Goal: Find specific page/section: Find specific page/section

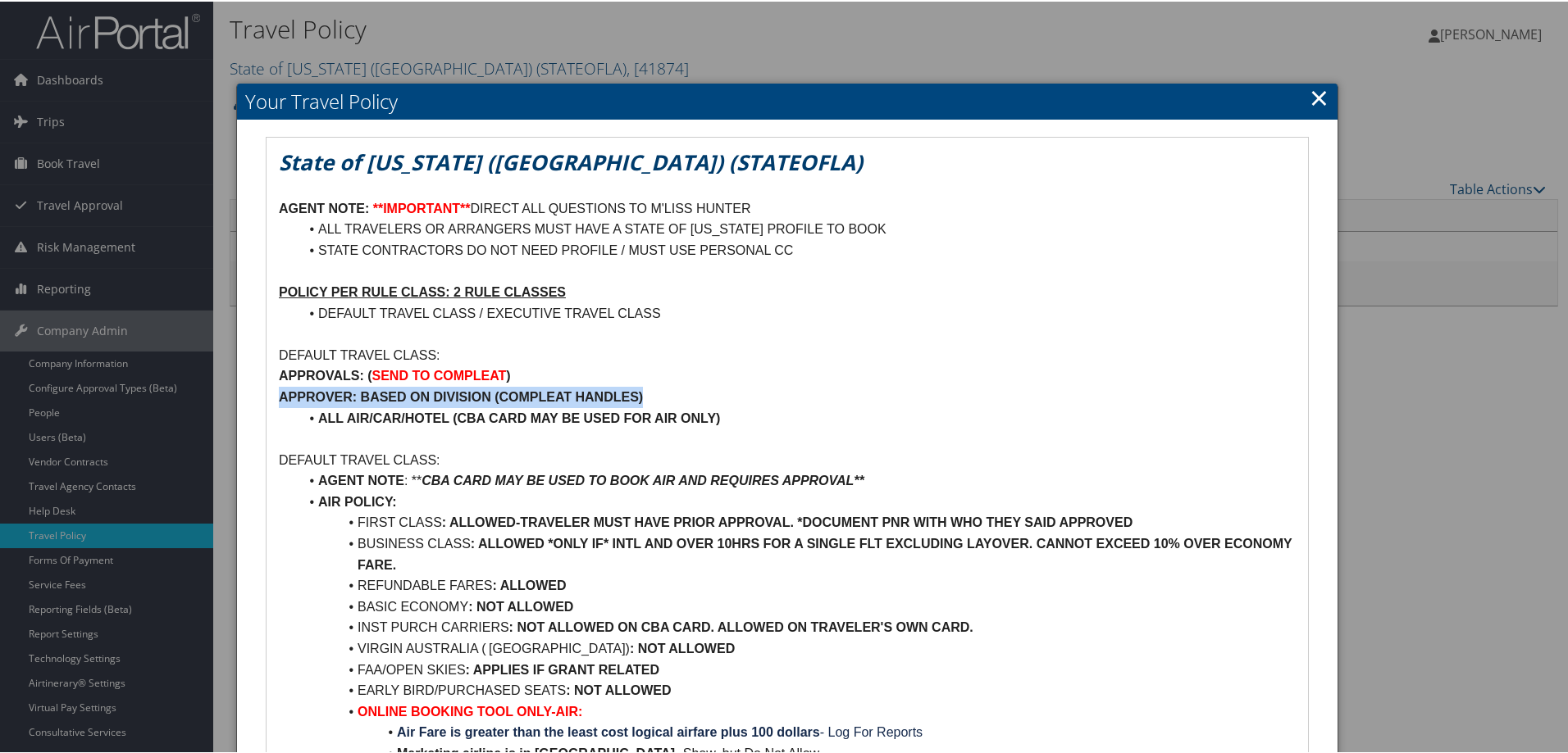
drag, startPoint x: 279, startPoint y: 388, endPoint x: 674, endPoint y: 397, distance: 395.1
click at [674, 397] on p "APPROVER: BASED ON DIVISION (COMPLEAT HANDLES)" at bounding box center [787, 396] width 1017 height 21
copy strong "APPROVER: BASED ON DIVISION (COMPLEAT HANDLES)"
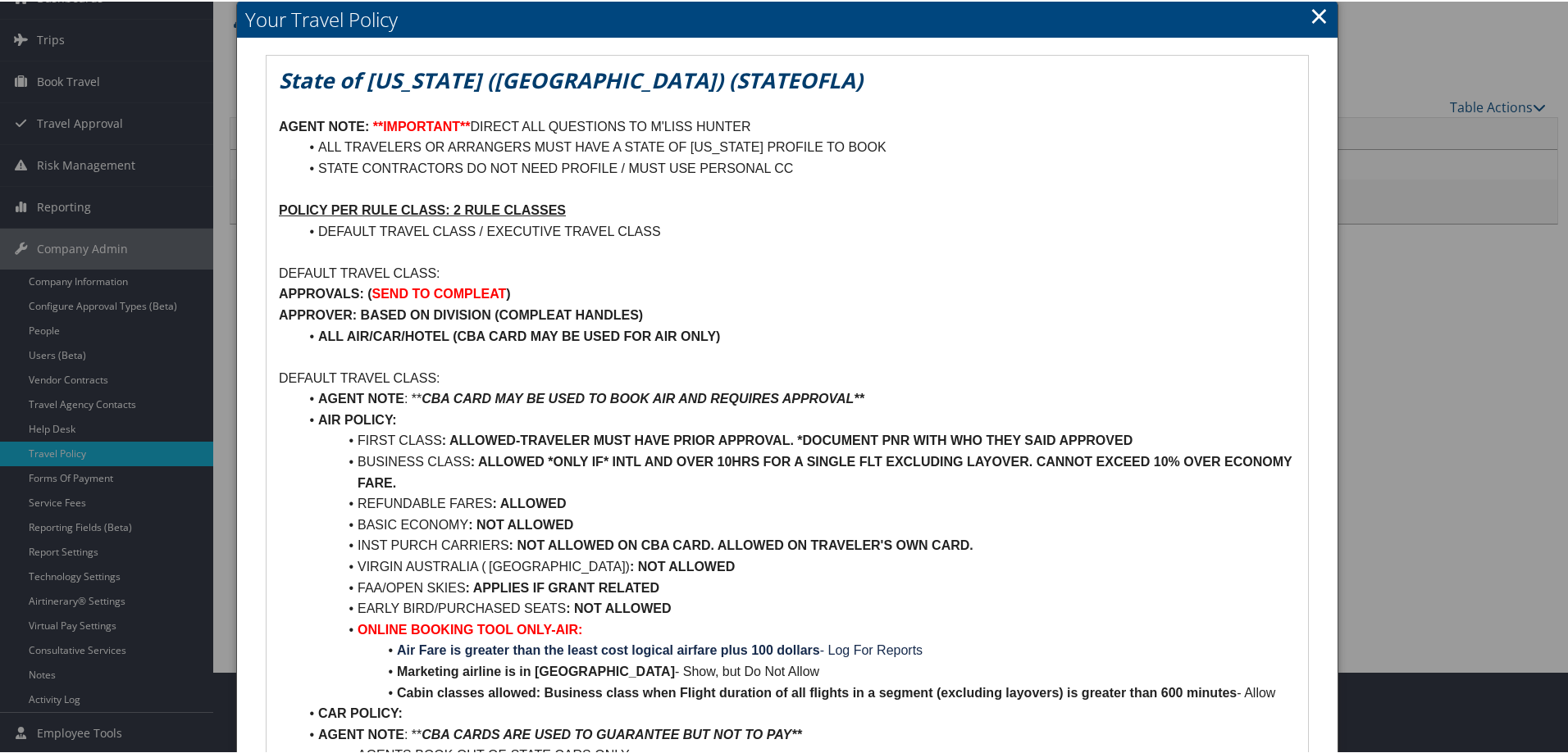
click at [1317, 18] on link "×" at bounding box center [1319, 14] width 19 height 33
